Goal: Task Accomplishment & Management: Manage account settings

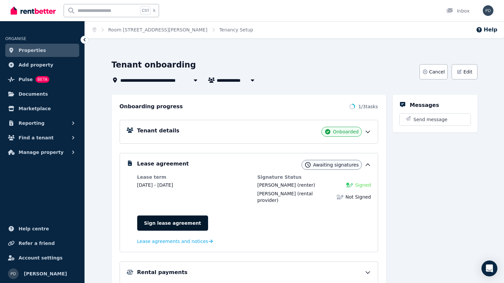
click at [178, 217] on link "Sign lease agreement" at bounding box center [172, 223] width 71 height 15
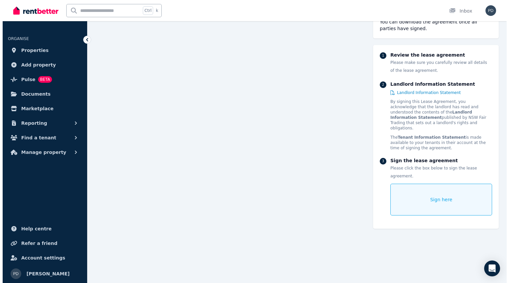
scroll to position [993, 0]
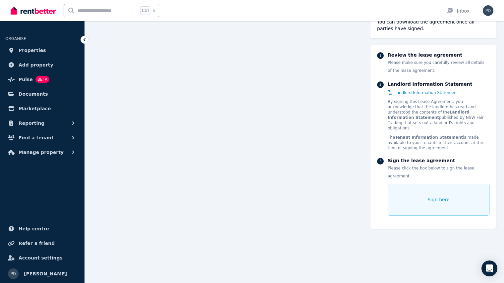
click at [442, 196] on span "Sign here" at bounding box center [438, 199] width 22 height 7
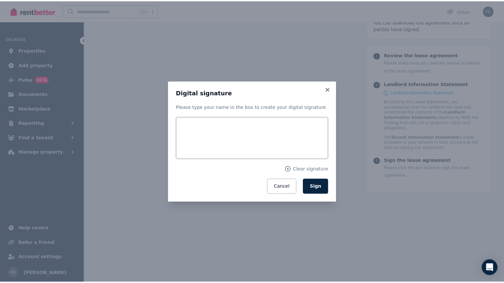
scroll to position [993, 0]
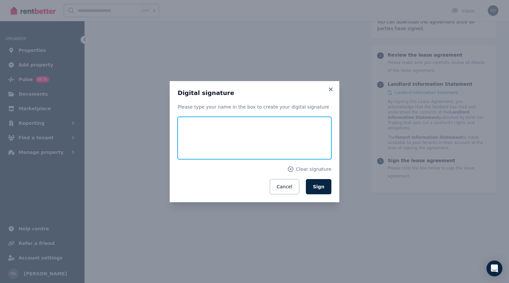
click at [243, 134] on input "text" at bounding box center [254, 138] width 154 height 42
type input "**********"
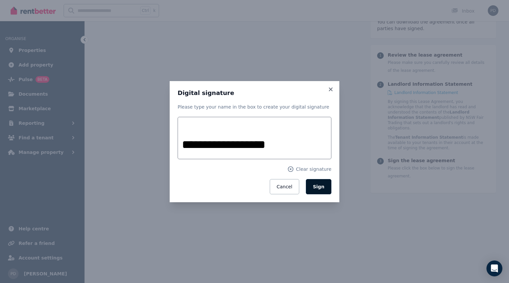
click at [324, 190] on button "Sign" at bounding box center [318, 186] width 25 height 15
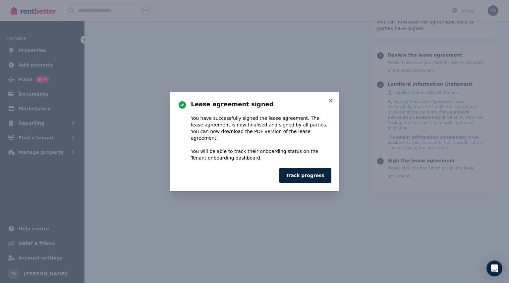
click at [334, 101] on div "Lease agreement signed You have successfully signed the lease agreement. The le…" at bounding box center [255, 141] width 170 height 99
click at [329, 103] on icon at bounding box center [330, 101] width 7 height 6
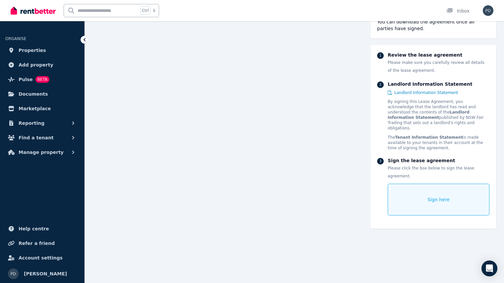
scroll to position [0, 0]
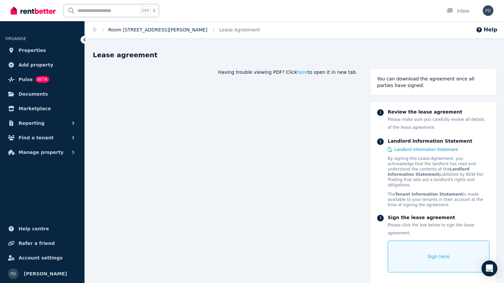
click at [128, 30] on link "Room [STREET_ADDRESS][PERSON_NAME]" at bounding box center [157, 29] width 99 height 5
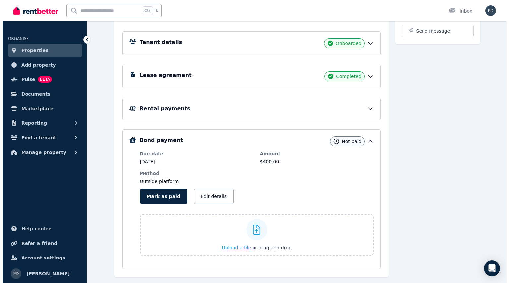
scroll to position [99, 0]
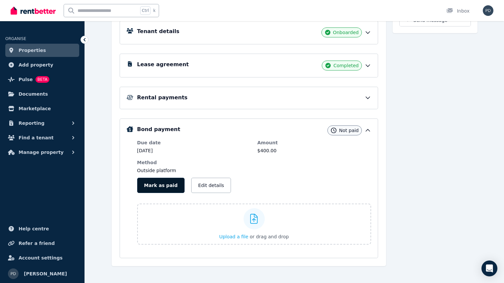
click at [156, 186] on button "Mark as paid" at bounding box center [160, 185] width 47 height 15
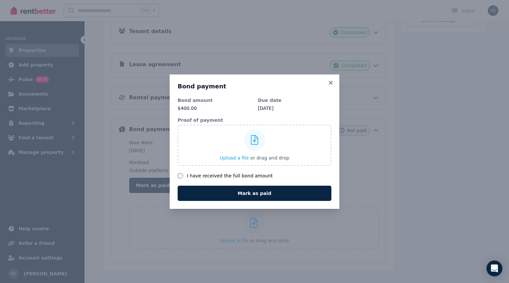
click at [194, 177] on label "I have received the full bond amount" at bounding box center [230, 176] width 86 height 7
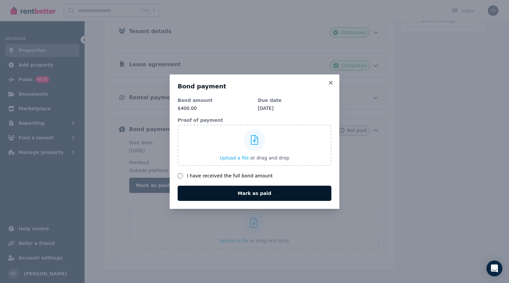
click at [269, 189] on button "Mark as paid" at bounding box center [254, 193] width 154 height 15
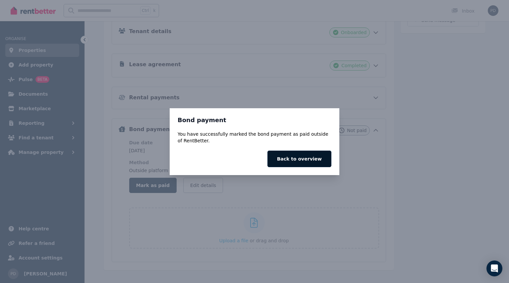
click at [315, 160] on button "Back to overview" at bounding box center [299, 159] width 64 height 17
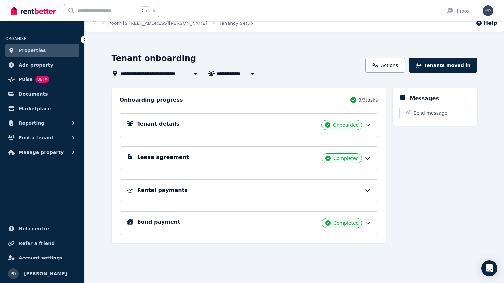
click at [220, 194] on div "Rental payments" at bounding box center [254, 190] width 234 height 8
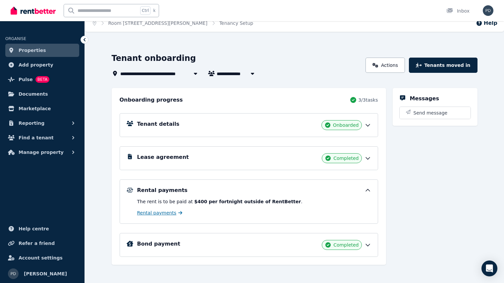
click at [161, 212] on span "Rental payments" at bounding box center [156, 213] width 39 height 7
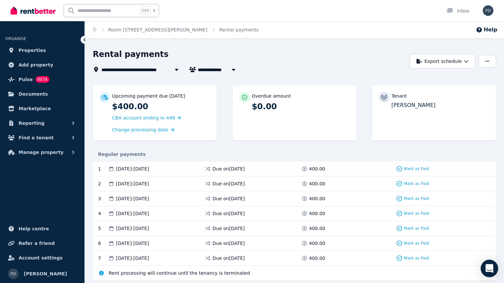
click at [489, 271] on icon "Open Intercom Messenger" at bounding box center [489, 268] width 8 height 9
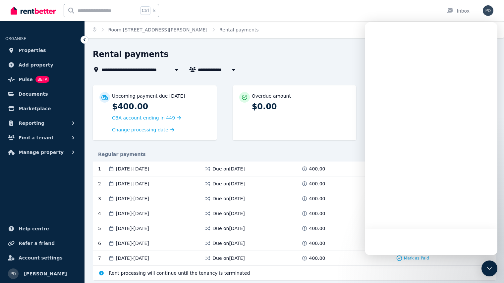
click at [312, 54] on div "Rental payments" at bounding box center [249, 55] width 313 height 13
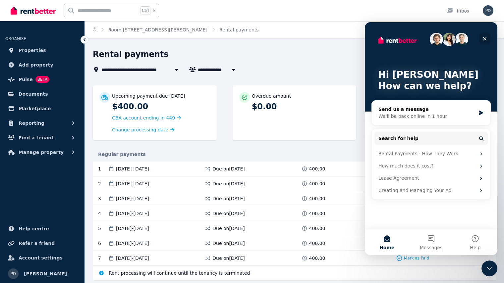
click at [482, 38] on icon "Close" at bounding box center [484, 38] width 5 height 5
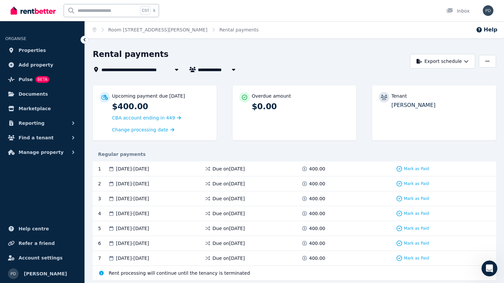
click at [374, 154] on div "Regular payments" at bounding box center [294, 154] width 403 height 7
click at [419, 167] on span "Mark as Paid" at bounding box center [416, 168] width 25 height 5
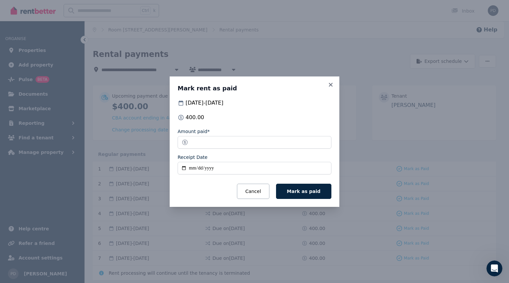
click at [201, 167] on input "Receipt Date" at bounding box center [254, 168] width 154 height 13
click at [192, 168] on input "Receipt Date" at bounding box center [254, 168] width 154 height 13
type input "**********"
click at [219, 194] on div "Cancel Mark as paid" at bounding box center [254, 191] width 154 height 15
click at [304, 195] on button "Mark as paid" at bounding box center [303, 191] width 55 height 15
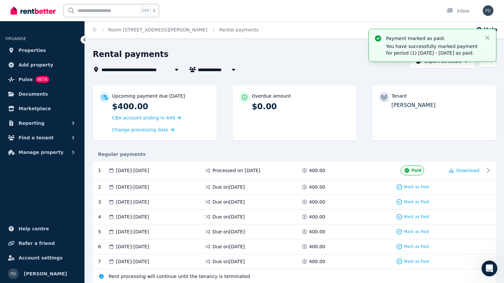
click at [221, 70] on span "[PERSON_NAME]" at bounding box center [223, 70] width 50 height 8
type input "**********"
click at [269, 47] on div "**********" at bounding box center [252, 141] width 504 height 283
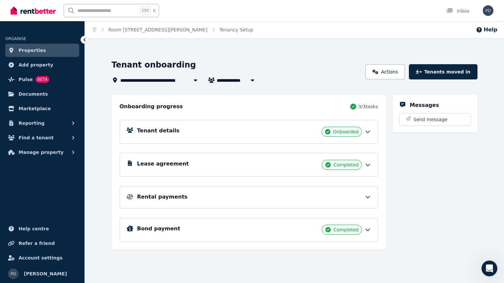
click at [284, 132] on div "Tenant details Onboarded" at bounding box center [254, 132] width 234 height 10
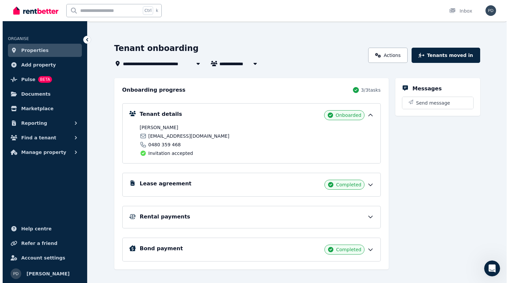
scroll to position [25, 0]
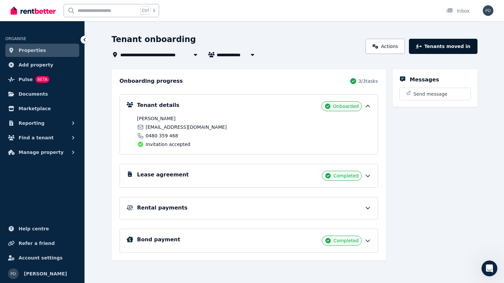
click at [454, 50] on button "Tenants moved in" at bounding box center [443, 46] width 68 height 15
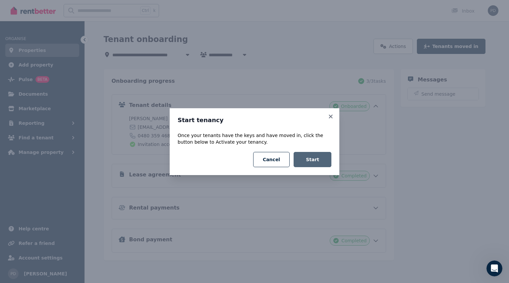
click at [319, 163] on button "Start" at bounding box center [312, 159] width 38 height 15
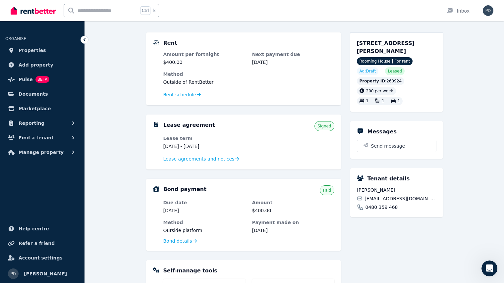
scroll to position [66, 0]
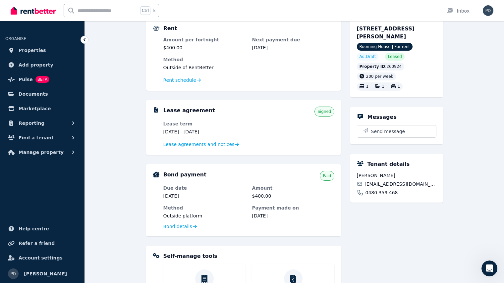
click at [395, 170] on div "Tenant details [PERSON_NAME] [PERSON_NAME][EMAIL_ADDRESS][DOMAIN_NAME] 0480 359…" at bounding box center [396, 178] width 93 height 49
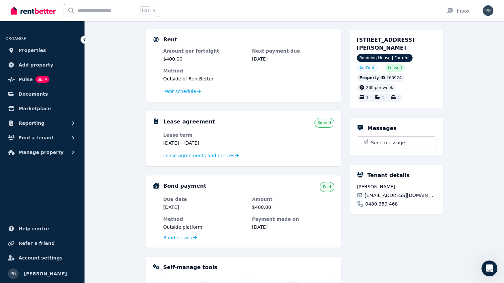
scroll to position [0, 0]
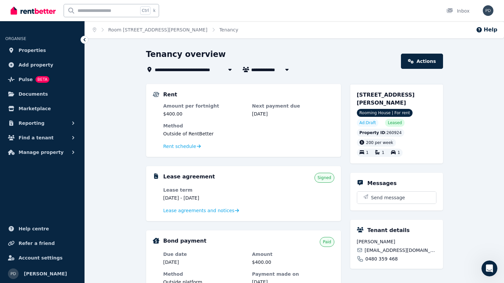
click at [287, 69] on icon "button" at bounding box center [286, 70] width 3 height 2
type input "**********"
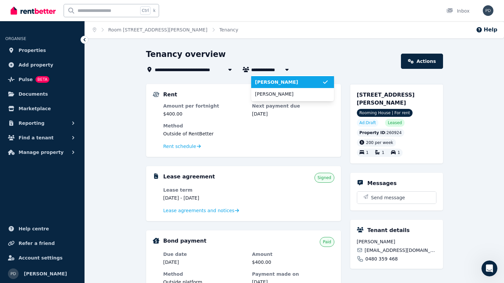
click at [287, 69] on icon "button" at bounding box center [286, 70] width 3 height 2
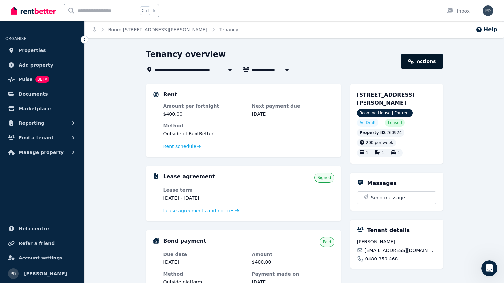
click at [422, 62] on link "Actions" at bounding box center [422, 61] width 42 height 15
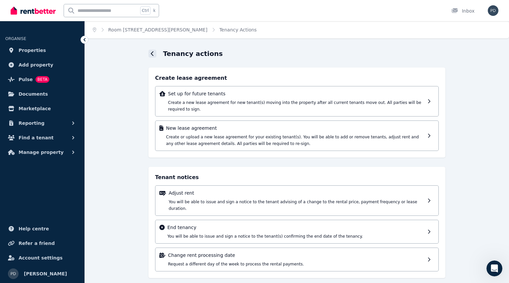
click at [153, 53] on icon at bounding box center [152, 53] width 3 height 5
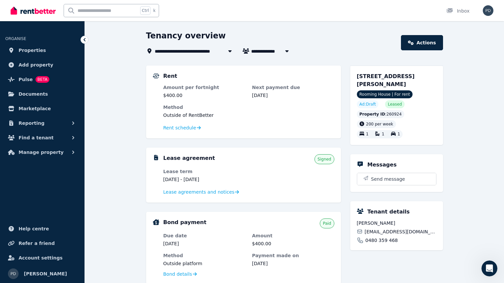
scroll to position [33, 0]
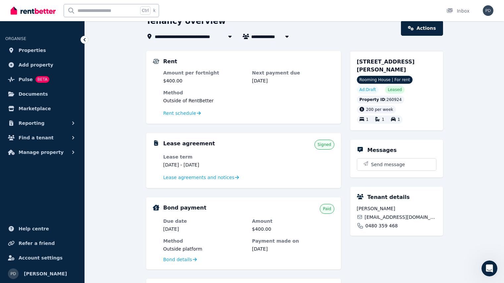
click at [392, 199] on h5 "Tenant details" at bounding box center [388, 197] width 42 height 8
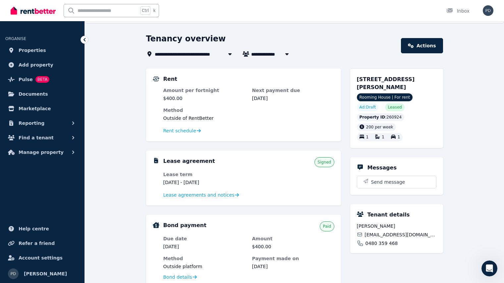
scroll to position [0, 0]
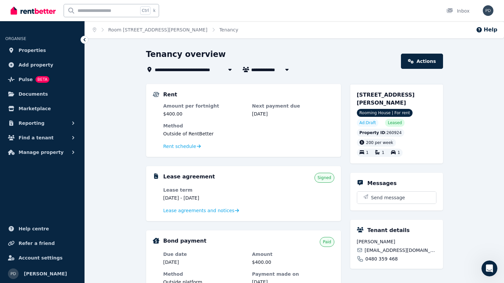
click at [190, 72] on span "Room [STREET_ADDRESS][PERSON_NAME]" at bounding box center [209, 70] width 108 height 8
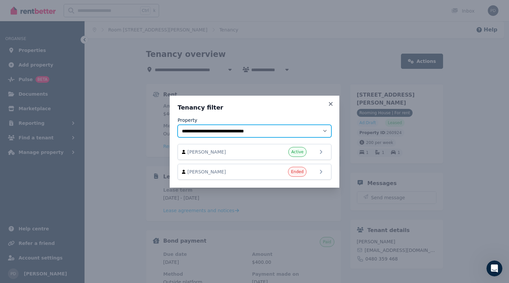
click at [275, 135] on select "**********" at bounding box center [254, 131] width 154 height 13
click at [277, 128] on select "**********" at bounding box center [254, 131] width 154 height 13
click at [281, 150] on div "Active" at bounding box center [287, 152] width 40 height 10
click at [325, 154] on icon at bounding box center [324, 152] width 8 height 8
click at [332, 104] on icon at bounding box center [330, 104] width 7 height 6
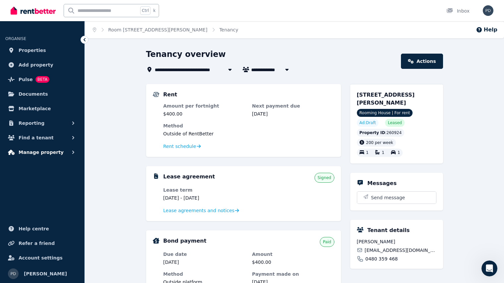
click at [43, 152] on span "Manage property" at bounding box center [41, 152] width 45 height 8
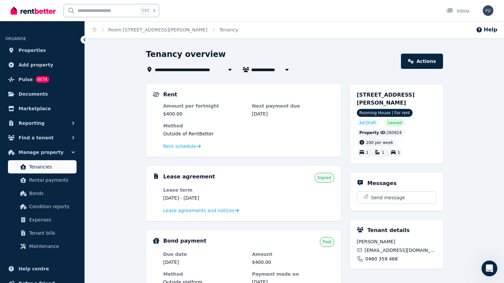
click at [58, 165] on span "Tenancies" at bounding box center [51, 167] width 45 height 8
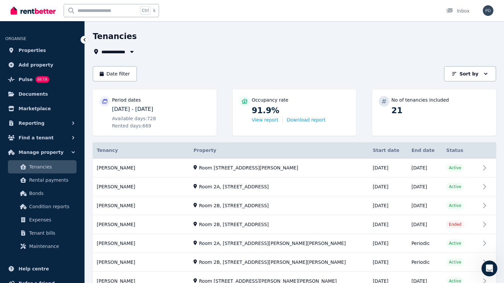
scroll to position [33, 0]
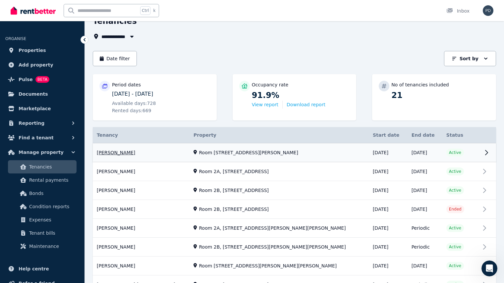
click at [273, 153] on link "View property details" at bounding box center [294, 152] width 403 height 19
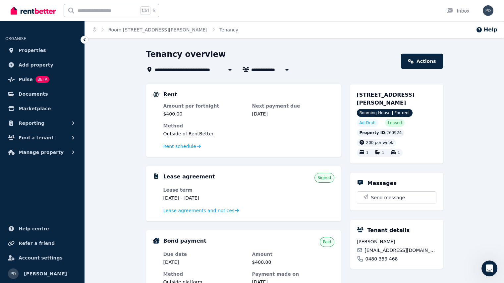
click at [209, 70] on span "Room [STREET_ADDRESS][PERSON_NAME]" at bounding box center [209, 70] width 108 height 8
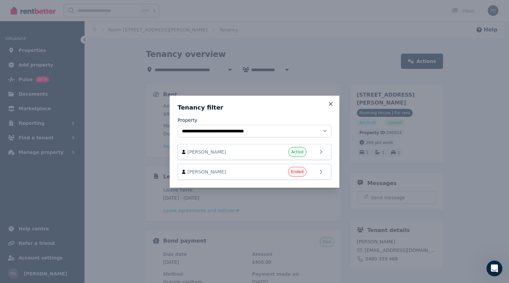
click at [326, 103] on div "**********" at bounding box center [255, 142] width 170 height 92
click at [331, 104] on icon at bounding box center [331, 104] width 4 height 4
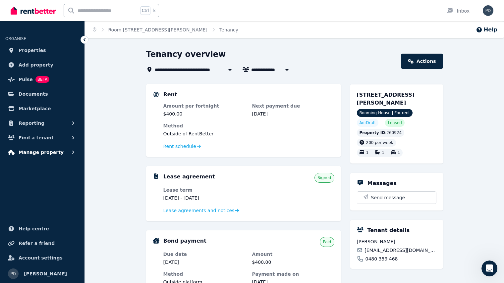
click at [40, 154] on span "Manage property" at bounding box center [41, 152] width 45 height 8
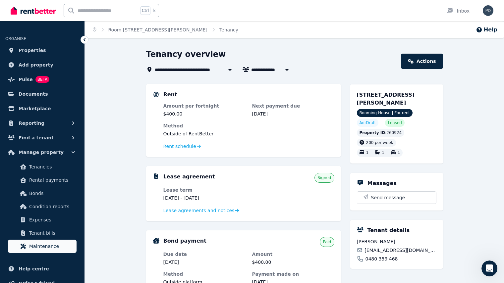
click at [51, 245] on span "Maintenance" at bounding box center [51, 246] width 45 height 8
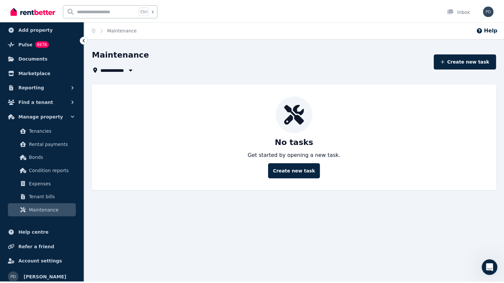
scroll to position [40, 0]
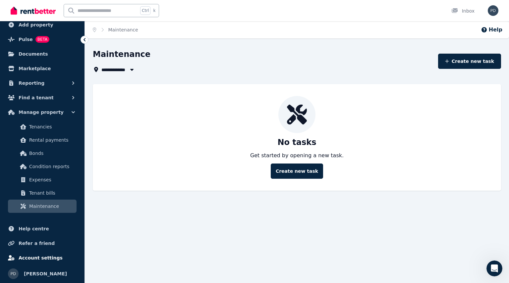
click at [57, 257] on link "Account settings" at bounding box center [42, 257] width 74 height 13
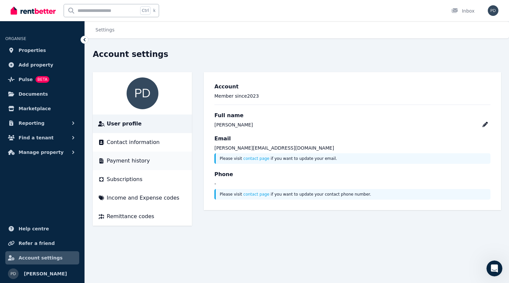
click at [141, 160] on span "Payment history" at bounding box center [128, 161] width 43 height 8
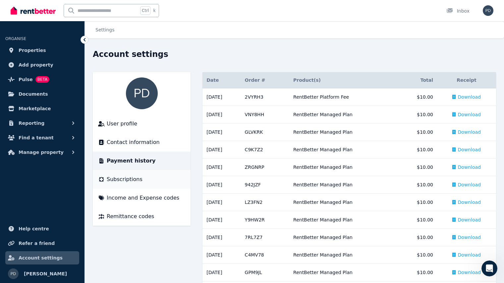
click at [136, 181] on span "Subscriptions" at bounding box center [125, 180] width 36 height 8
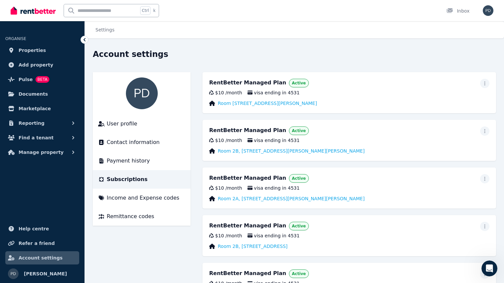
click at [365, 96] on div "RentBetter Managed Plan Active $10 / month visa ending in [STREET_ADDRESS][PERS…" at bounding box center [348, 92] width 293 height 41
click at [486, 83] on icon "button" at bounding box center [484, 83] width 5 height 5
click at [268, 105] on link "Room [STREET_ADDRESS][PERSON_NAME]" at bounding box center [267, 103] width 99 height 7
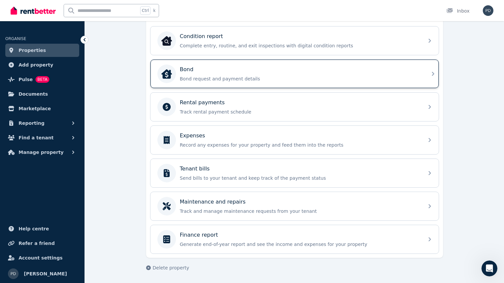
scroll to position [16, 0]
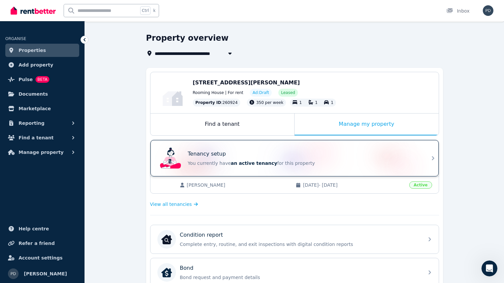
click at [389, 164] on p "You currently have an active tenancy for this property" at bounding box center [304, 163] width 232 height 7
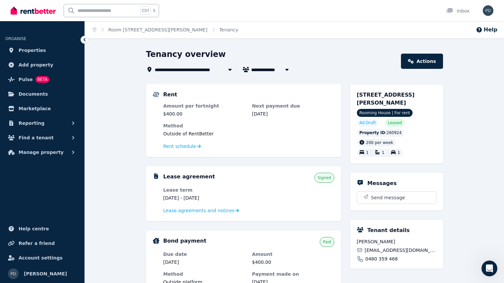
click at [389, 133] on div "Property ID : 260924" at bounding box center [381, 133] width 48 height 8
copy div "260924"
click at [487, 264] on icon "Open Intercom Messenger" at bounding box center [488, 267] width 11 height 11
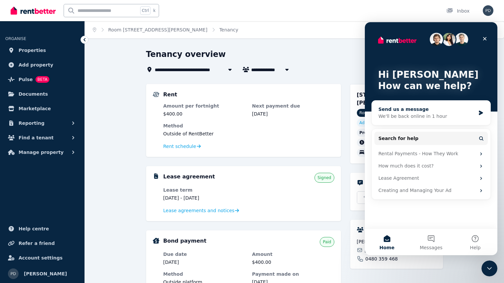
click at [423, 111] on div "Send us a message" at bounding box center [426, 109] width 97 height 7
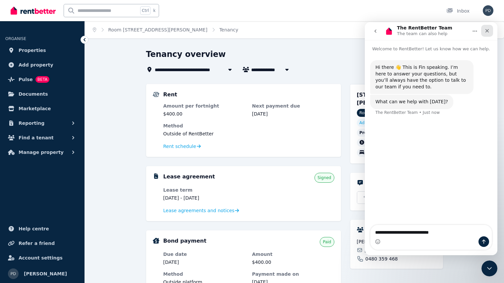
type textarea "**********"
click at [487, 32] on icon "Close" at bounding box center [486, 30] width 5 height 5
